Goal: Find specific page/section: Find specific page/section

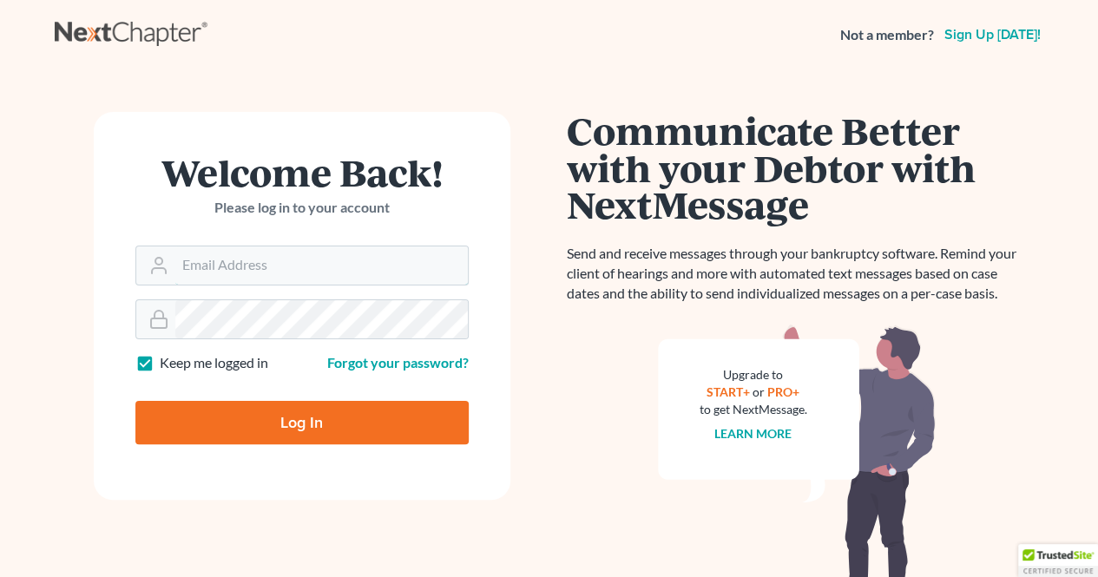
type input "[EMAIL_ADDRESS][DOMAIN_NAME]"
click at [231, 416] on input "Log In" at bounding box center [301, 422] width 333 height 43
type input "Thinking..."
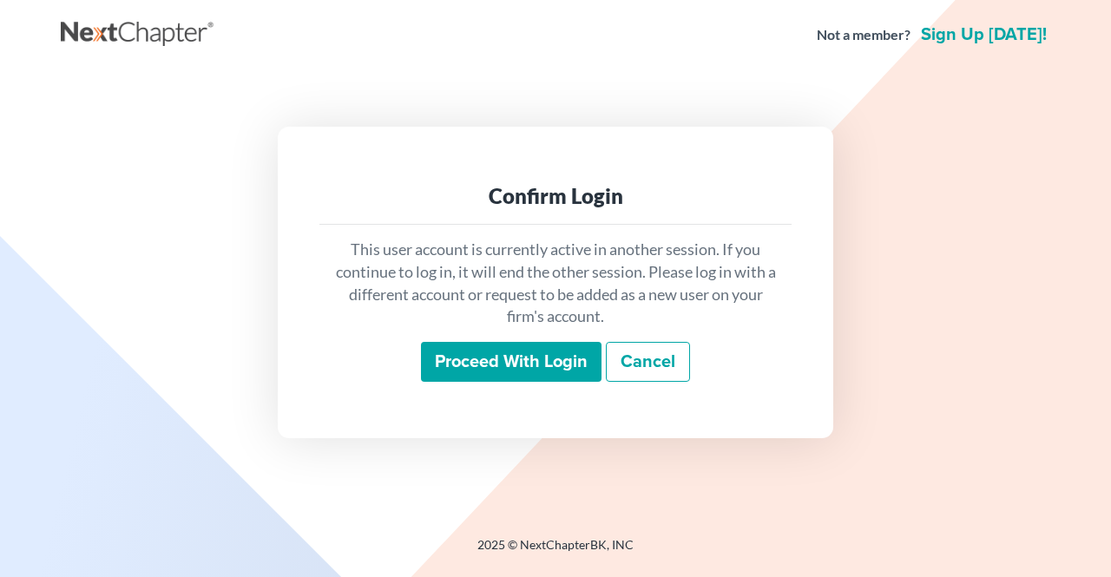
click at [556, 372] on input "Proceed with login" at bounding box center [511, 362] width 181 height 40
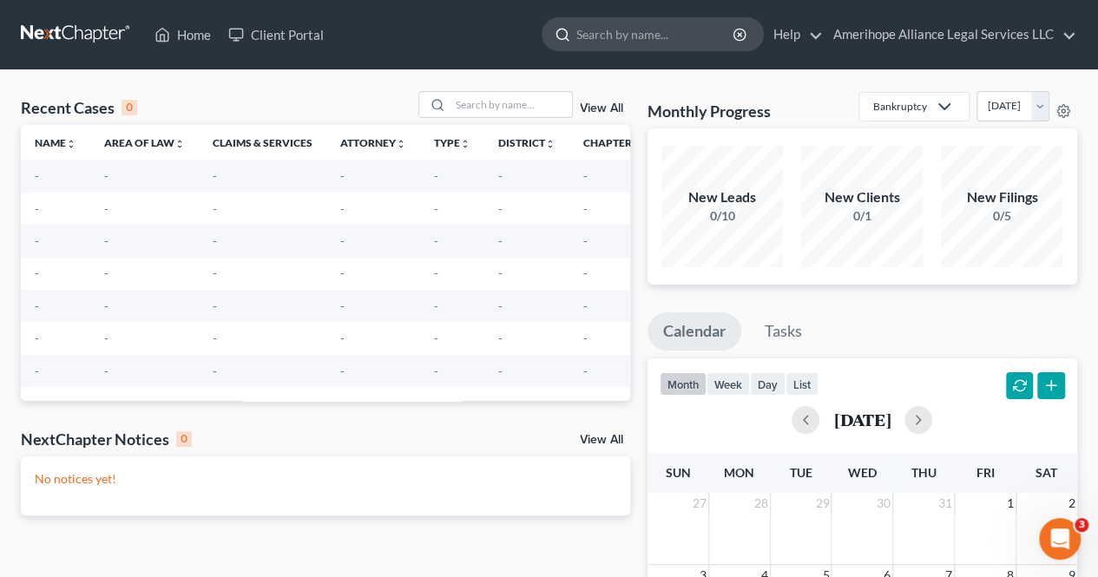
click at [644, 30] on input "search" at bounding box center [655, 34] width 159 height 32
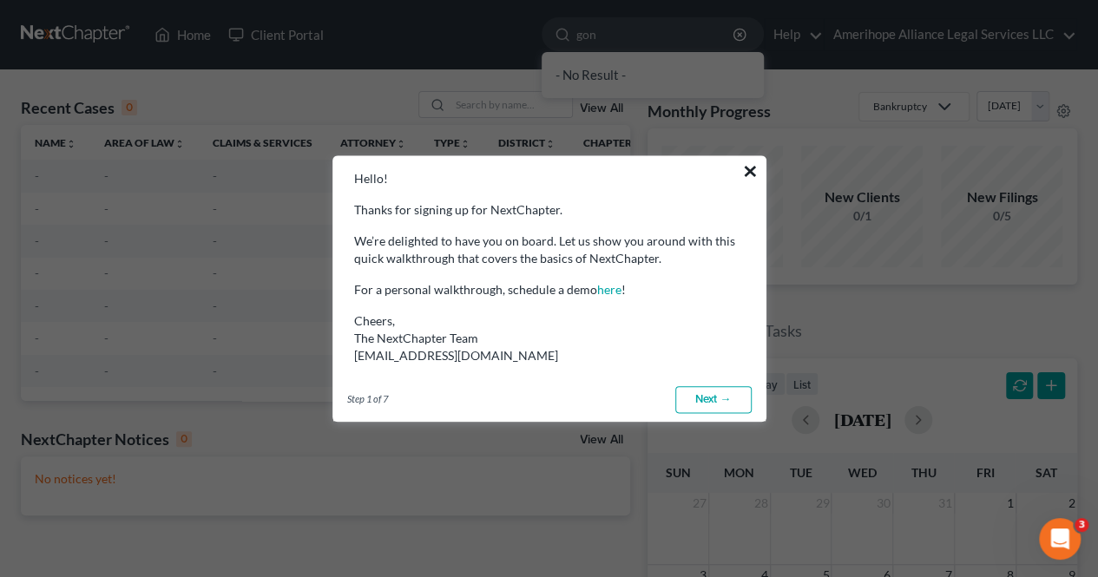
click at [754, 164] on button "×" at bounding box center [750, 171] width 16 height 28
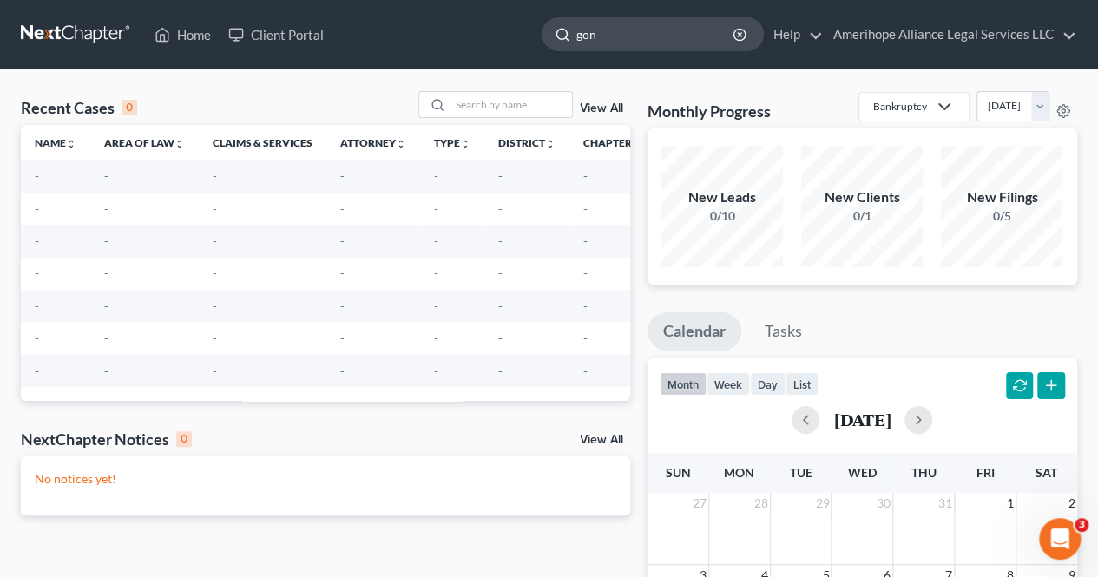
click at [661, 36] on input "gon" at bounding box center [655, 34] width 159 height 32
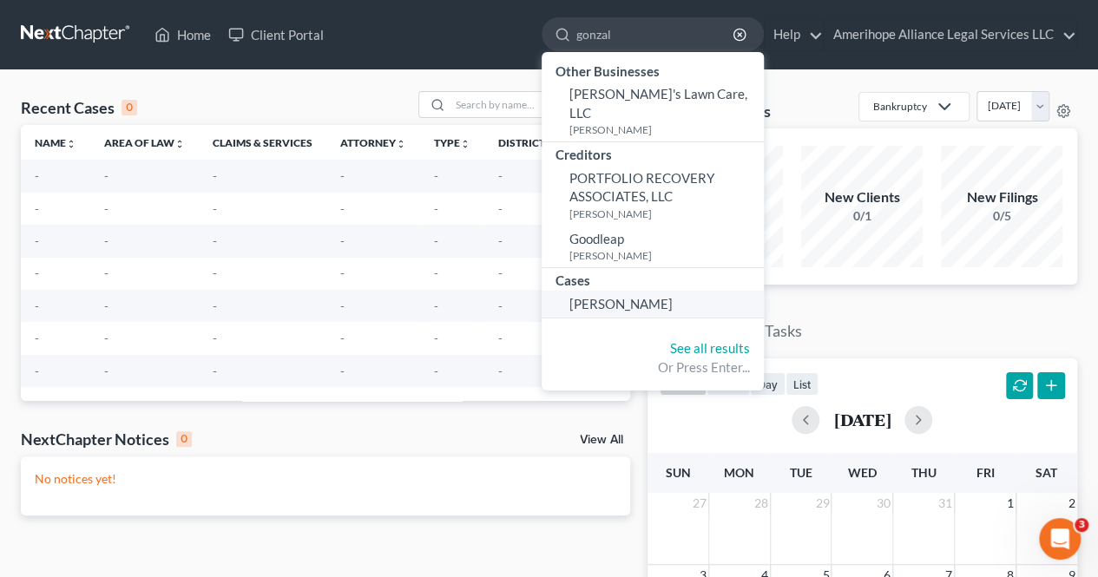
type input "gonzal"
click at [632, 296] on span "[PERSON_NAME]" at bounding box center [620, 304] width 103 height 16
